Goal: Task Accomplishment & Management: Use online tool/utility

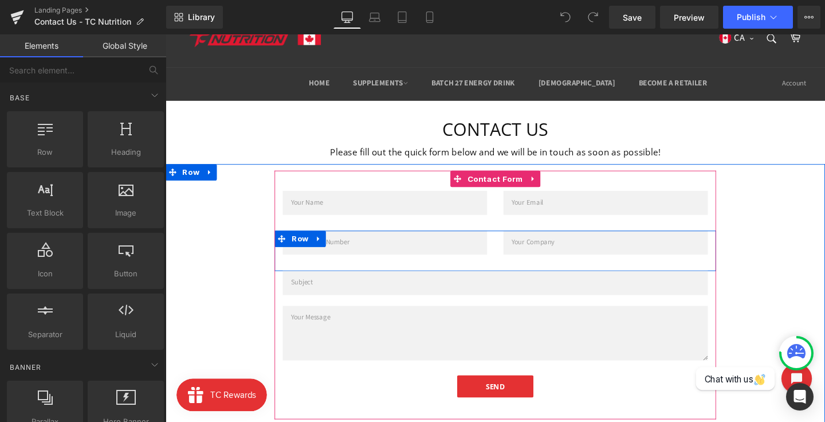
scroll to position [35, 0]
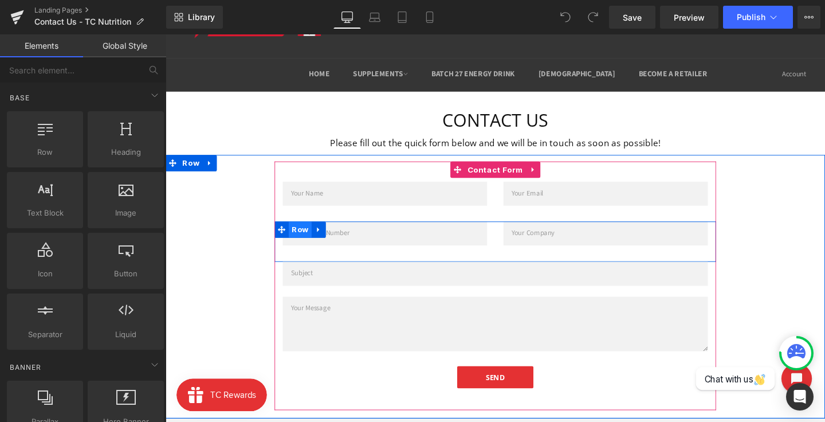
click at [302, 242] on span "Row" at bounding box center [307, 239] width 24 height 17
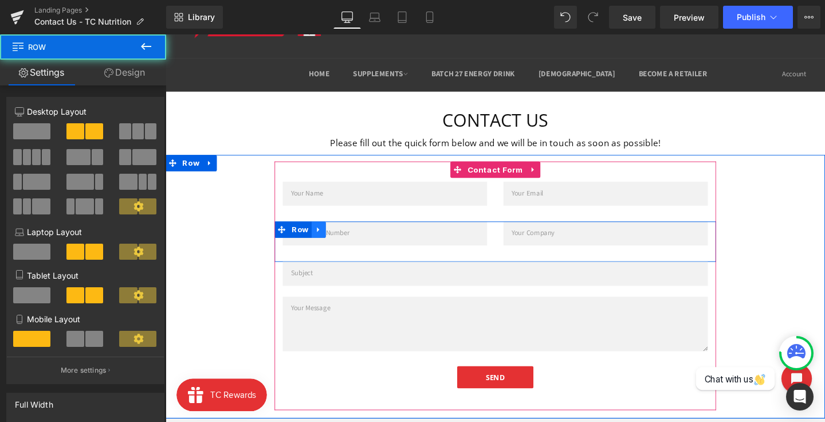
click at [327, 239] on icon at bounding box center [327, 239] width 8 height 9
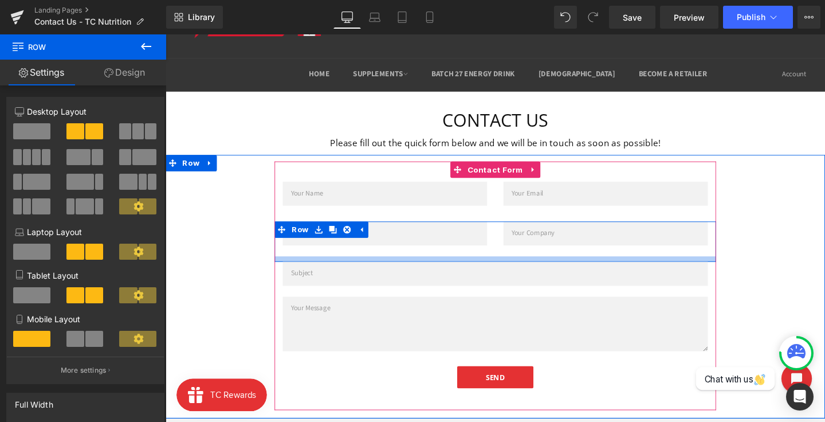
click at [356, 279] on input "text" at bounding box center [512, 285] width 447 height 25
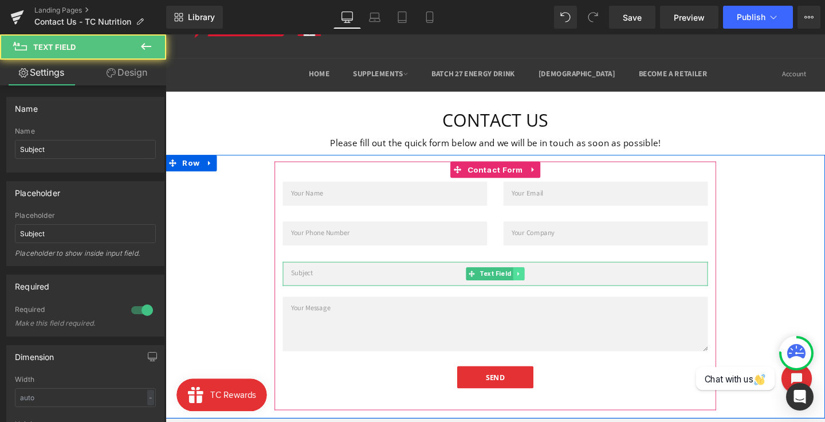
click at [535, 285] on icon at bounding box center [537, 285] width 6 height 7
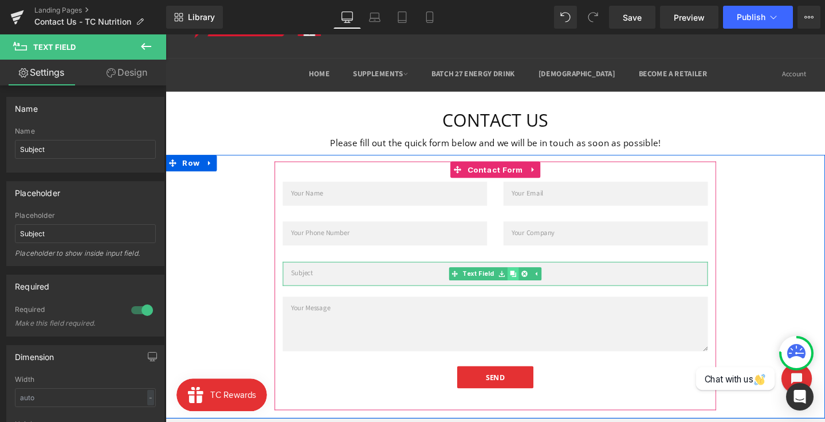
click at [528, 285] on icon at bounding box center [531, 285] width 6 height 6
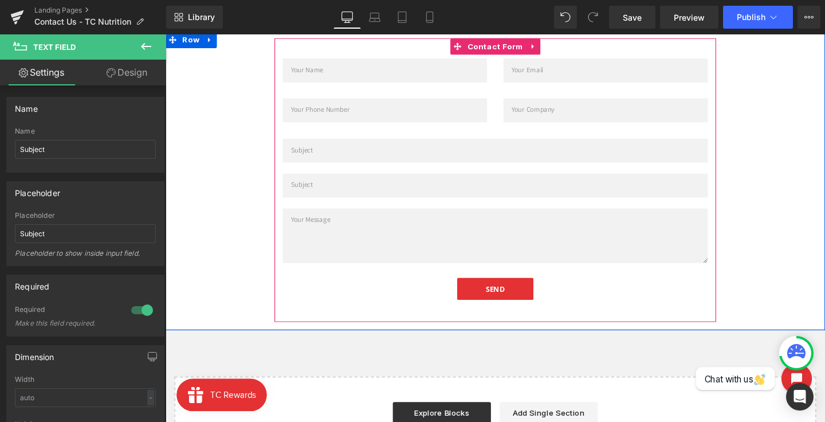
scroll to position [87, 0]
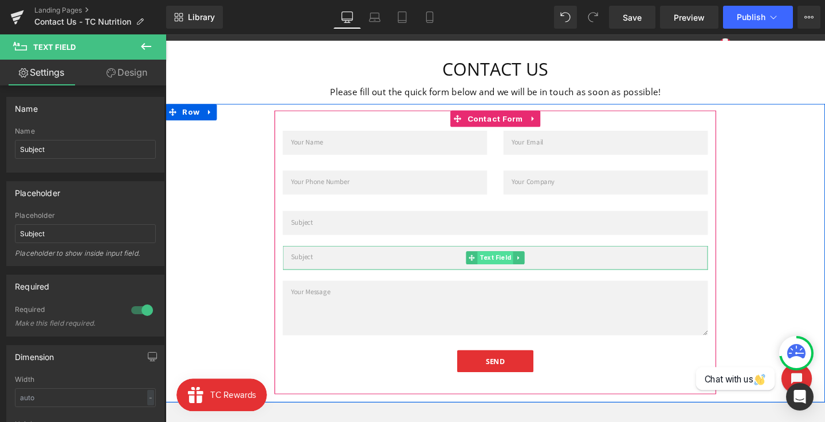
click at [511, 269] on span "Text Field" at bounding box center [512, 269] width 38 height 14
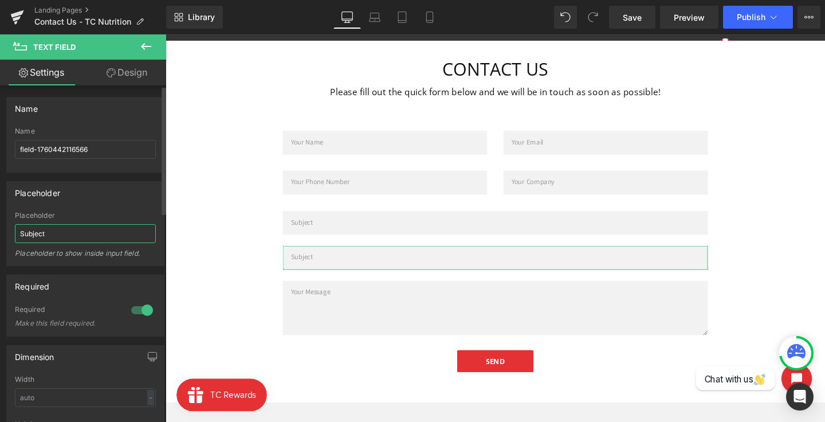
click at [62, 237] on input "Subject" at bounding box center [85, 233] width 141 height 19
click at [23, 237] on input "Order Number" at bounding box center [85, 233] width 141 height 19
click at [81, 233] on input "Order Number" at bounding box center [85, 233] width 141 height 19
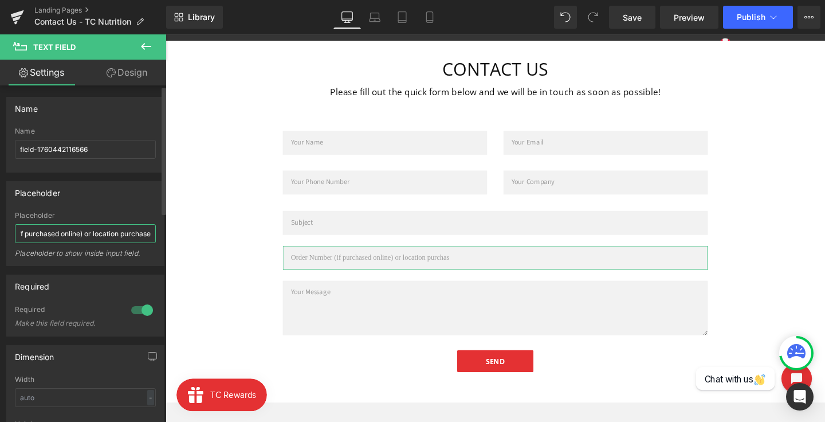
scroll to position [0, 58]
click at [94, 231] on input "Order Number (if purchased online) or location purchase" at bounding box center [85, 233] width 141 height 19
click at [100, 231] on input "Order Number (if purchased online) or location purchase" at bounding box center [85, 233] width 141 height 19
click at [89, 233] on input "Order Number (if purchased online) or location purchase" at bounding box center [85, 233] width 141 height 19
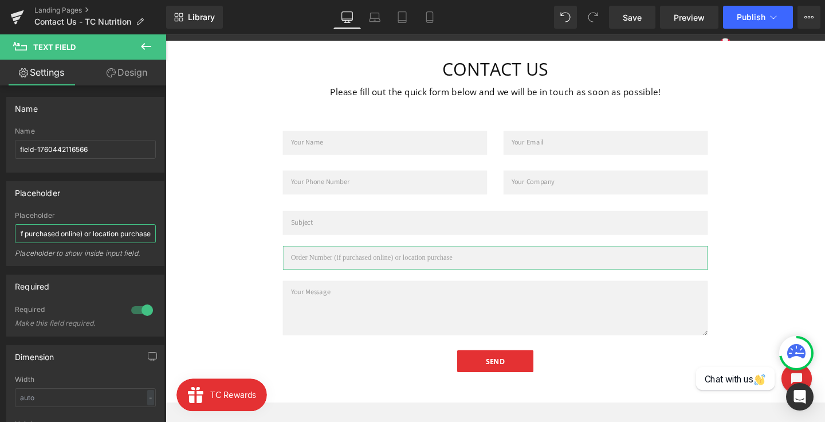
drag, startPoint x: 244, startPoint y: 267, endPoint x: 166, endPoint y: 243, distance: 81.6
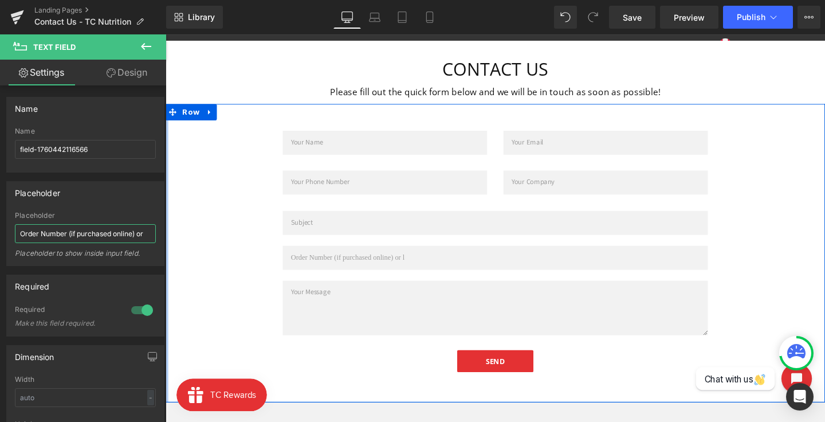
scroll to position [0, 0]
type input "Order Number (if purchased online)"
click at [232, 270] on div "Text Field Email Field Row Text Field Text Field Row Text Field Text Field Text…" at bounding box center [512, 264] width 693 height 298
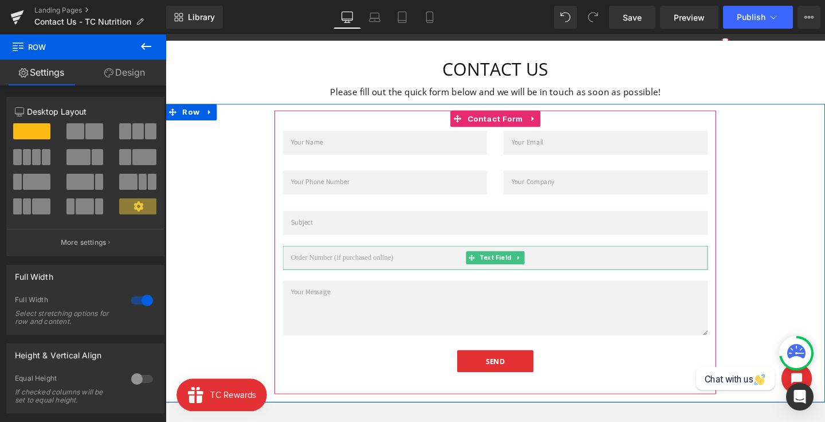
click at [315, 272] on input "text" at bounding box center [512, 269] width 447 height 25
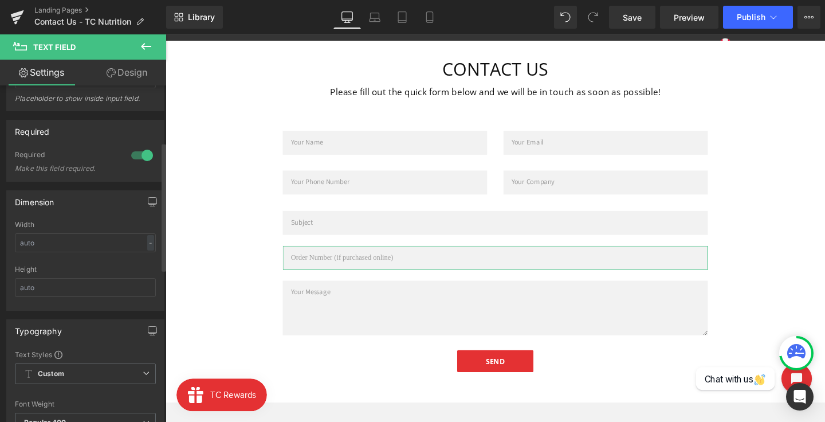
scroll to position [68, 0]
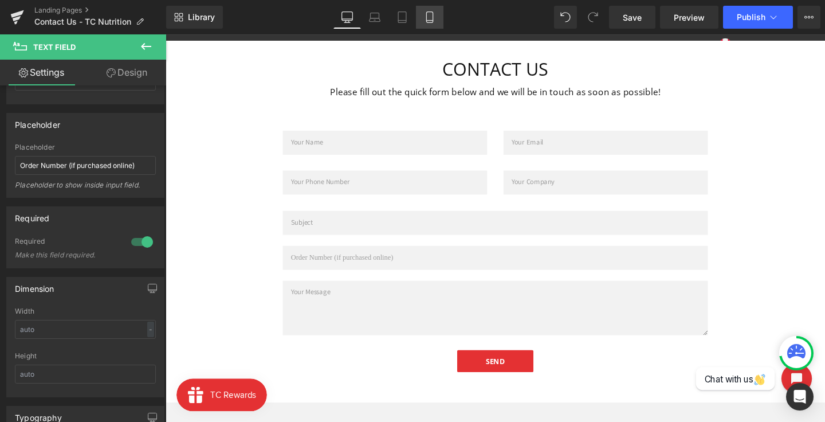
click at [431, 13] on icon at bounding box center [429, 16] width 11 height 11
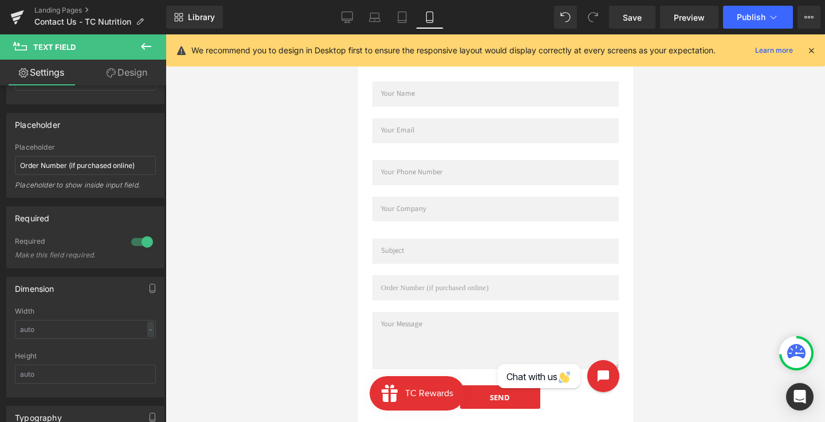
scroll to position [80, 0]
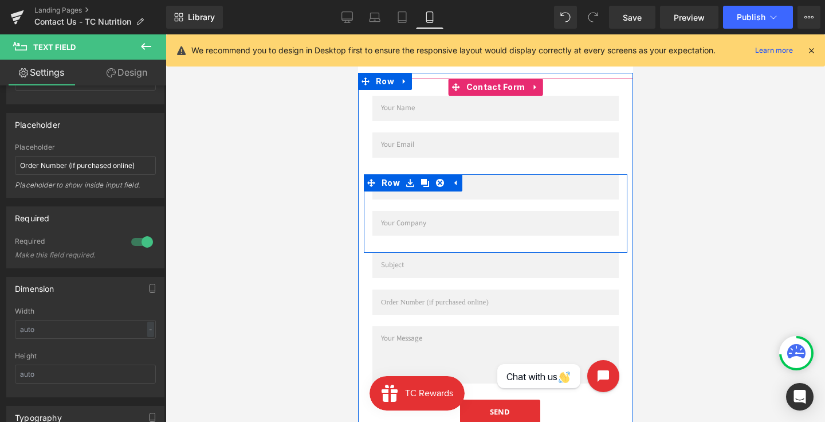
click at [488, 237] on div "Text Field" at bounding box center [495, 229] width 264 height 37
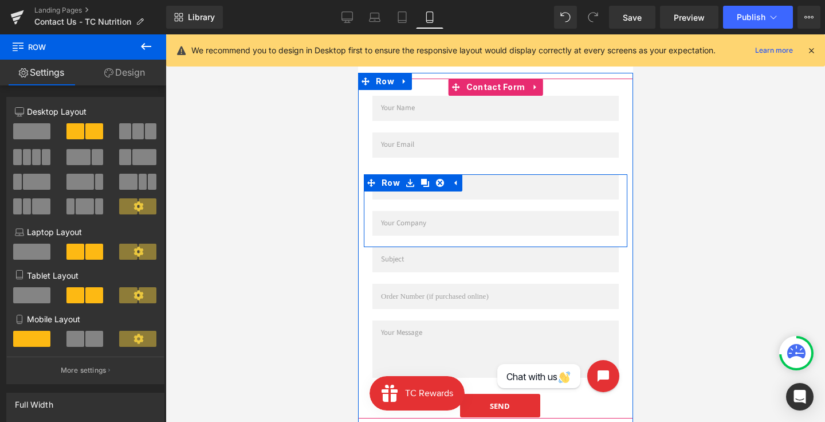
drag, startPoint x: 478, startPoint y: 249, endPoint x: 478, endPoint y: 241, distance: 8.0
click at [478, 241] on div "Text Field Text Field Row" at bounding box center [495, 210] width 264 height 73
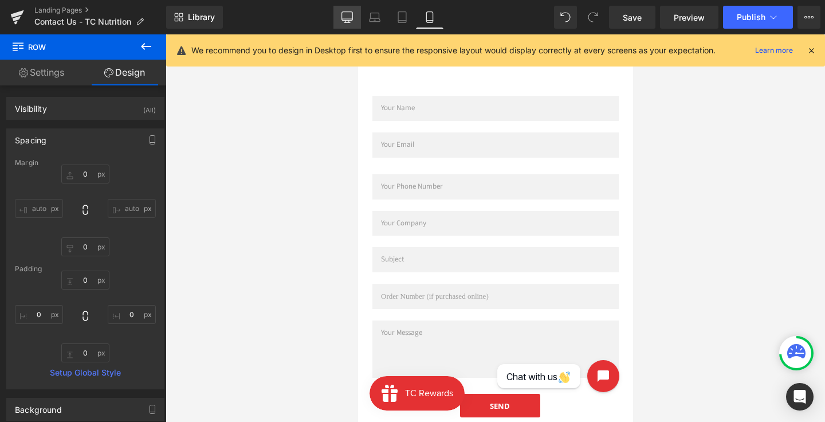
click at [353, 10] on link "Desktop" at bounding box center [347, 17] width 28 height 23
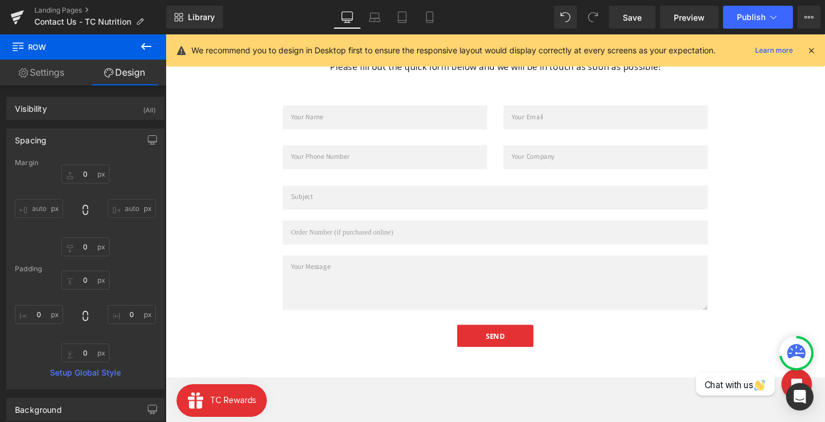
type input "0"
type input "10"
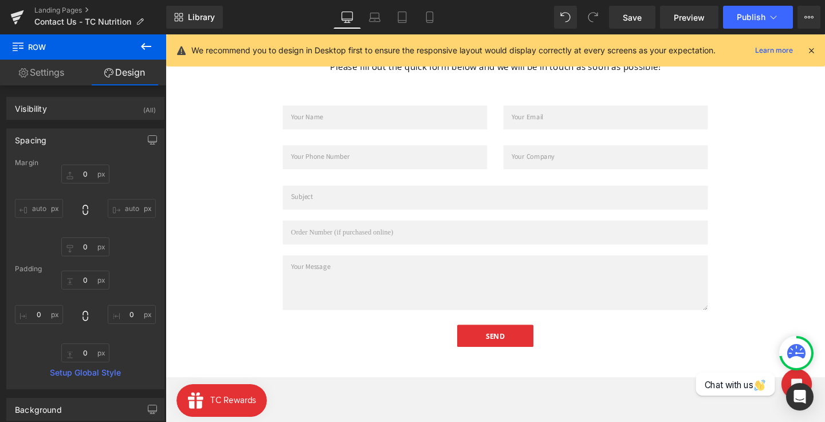
type input "0"
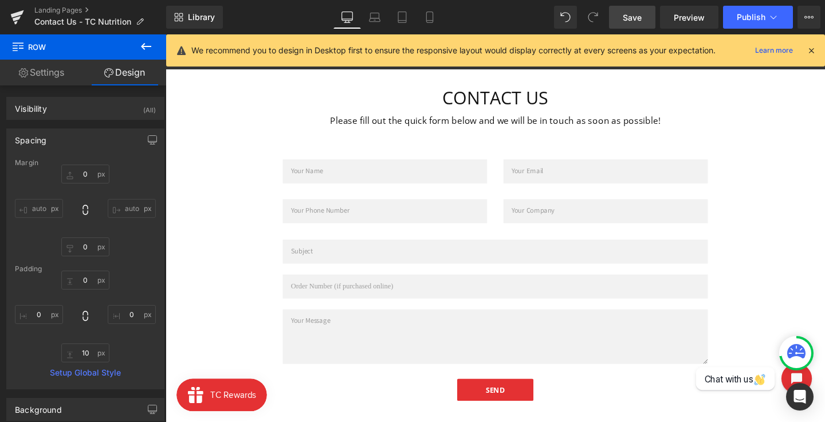
click at [652, 20] on link "Save" at bounding box center [632, 17] width 46 height 23
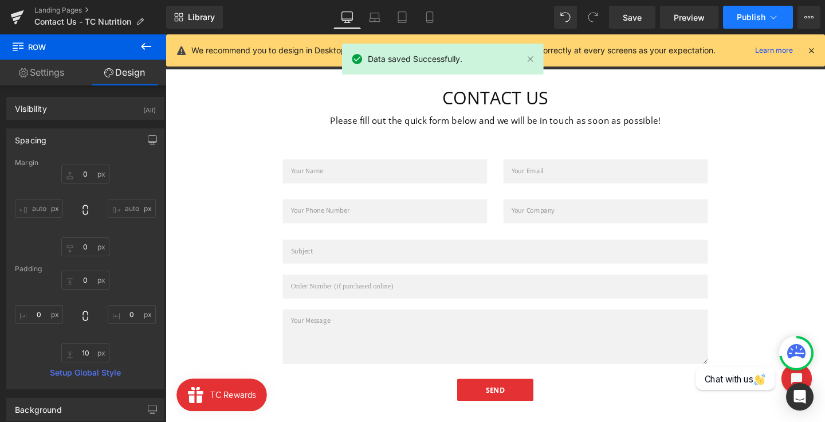
click at [768, 11] on icon at bounding box center [773, 16] width 11 height 11
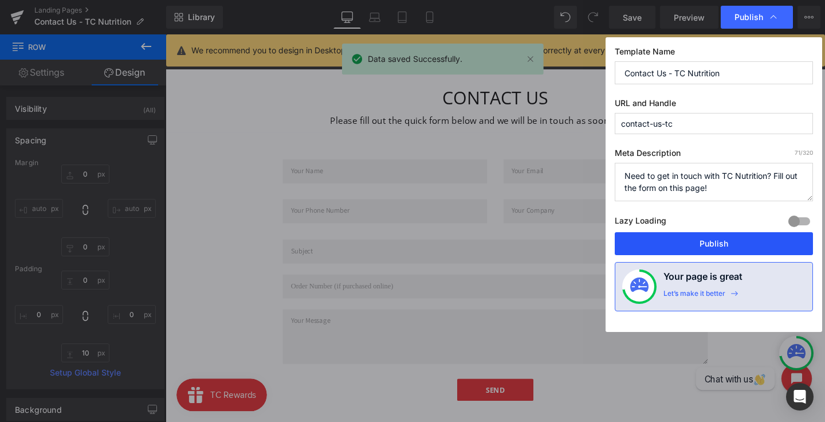
click at [735, 250] on button "Publish" at bounding box center [714, 243] width 198 height 23
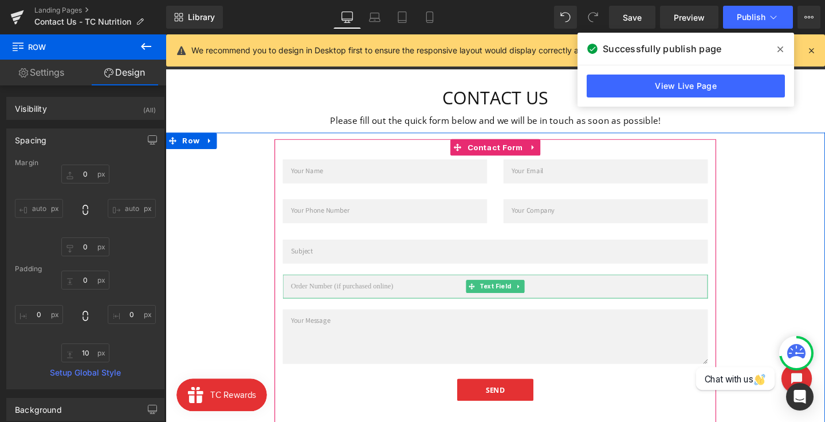
click at [340, 296] on input "text" at bounding box center [512, 298] width 447 height 25
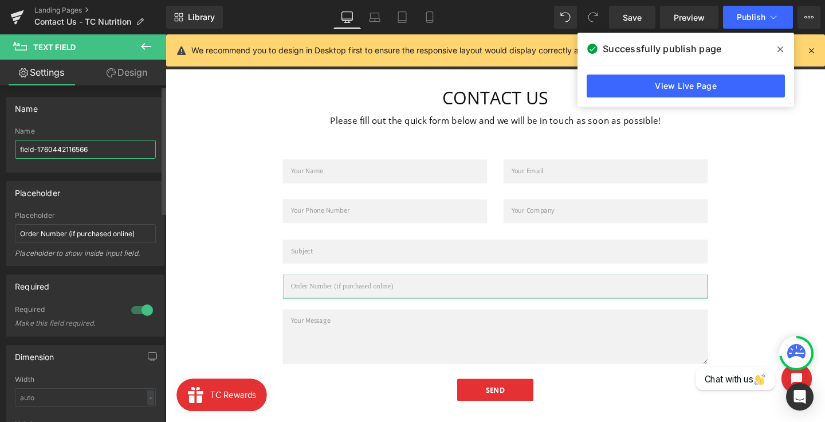
click at [69, 153] on input "field-1760442116566" at bounding box center [85, 149] width 141 height 19
type input "order number"
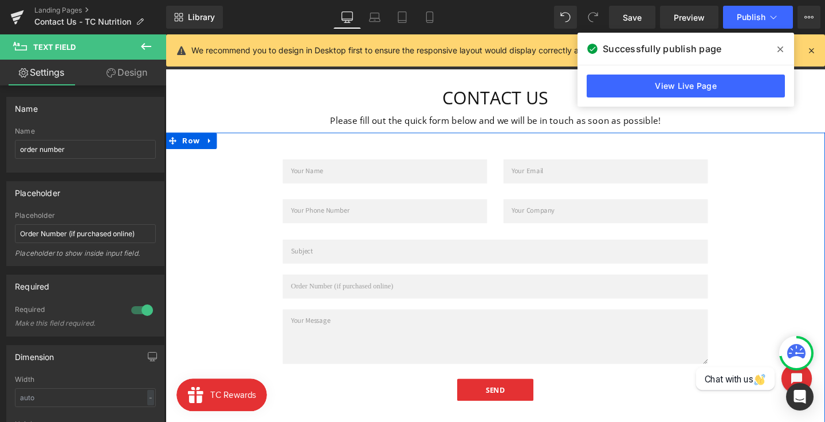
click at [191, 313] on div "Text Field Email Field Row Text Field Text Field Row Text Field Text Field Text…" at bounding box center [512, 293] width 693 height 298
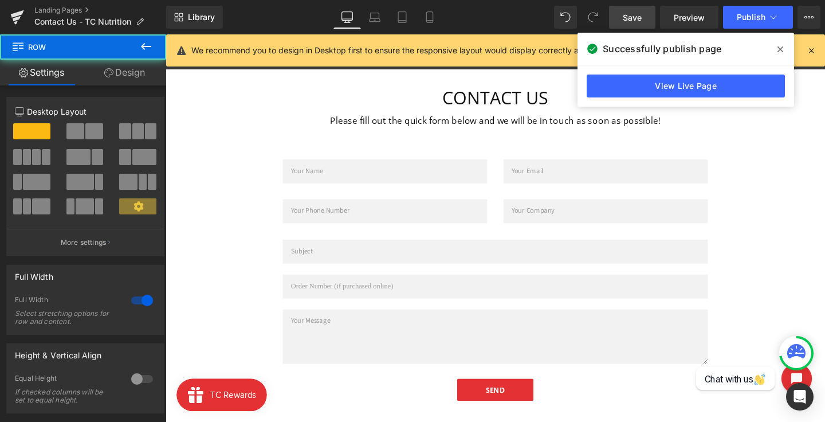
click at [634, 22] on span "Save" at bounding box center [632, 17] width 19 height 12
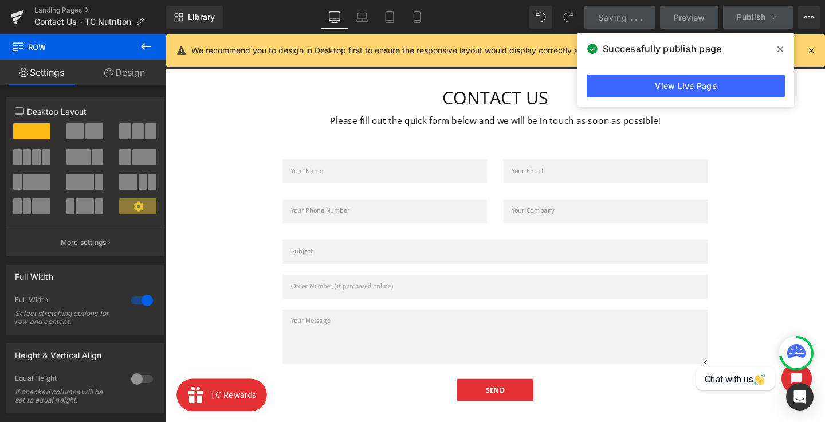
click at [778, 52] on icon at bounding box center [781, 49] width 6 height 9
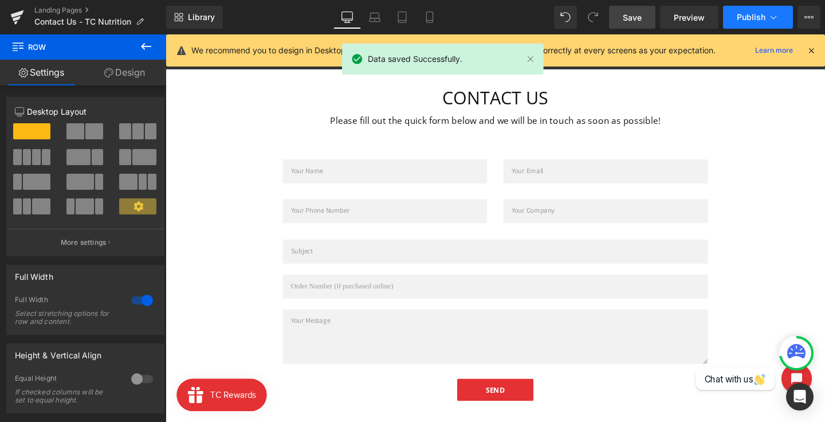
click at [776, 19] on icon at bounding box center [773, 16] width 11 height 11
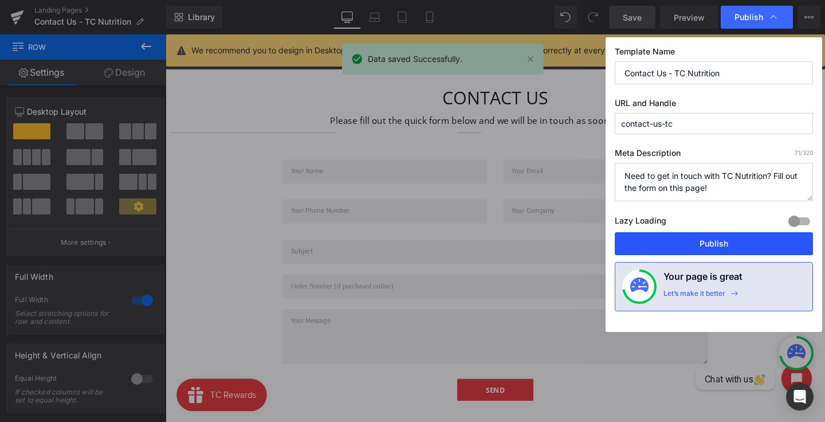
click at [737, 240] on button "Publish" at bounding box center [714, 243] width 198 height 23
